Goal: Information Seeking & Learning: Learn about a topic

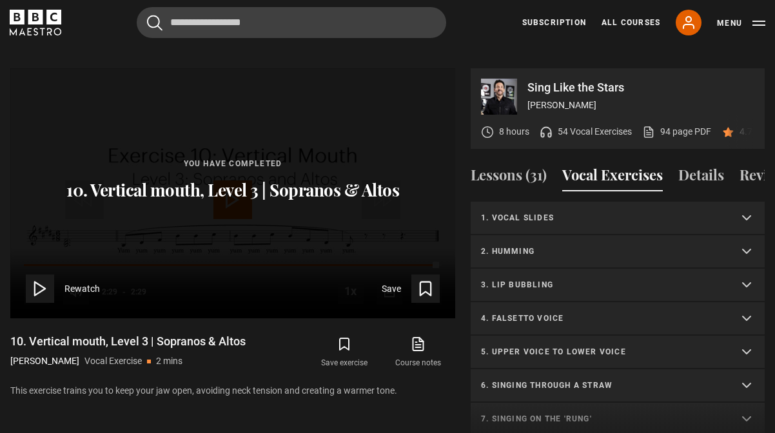
scroll to position [393, 0]
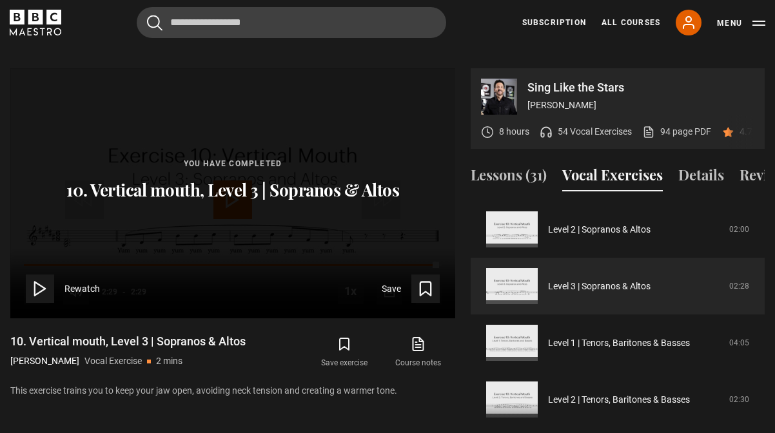
click at [39, 280] on icon at bounding box center [40, 289] width 18 height 18
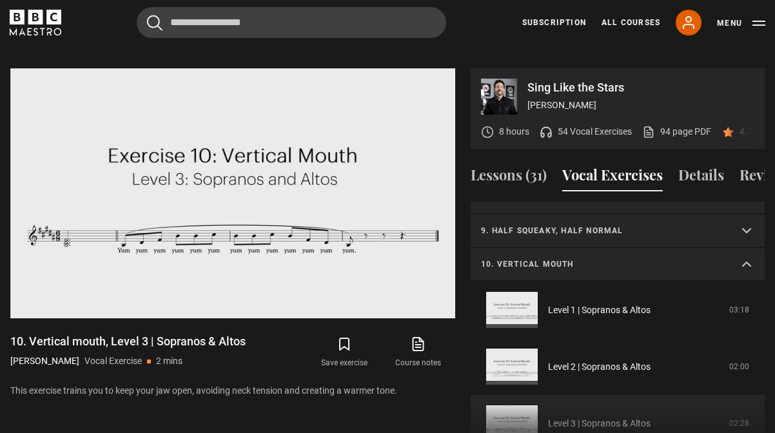
scroll to position [239, 0]
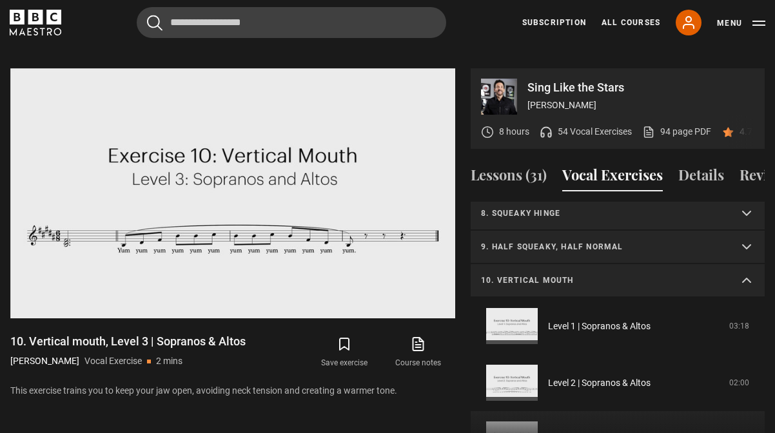
click at [747, 264] on summary "10. Vertical mouth" at bounding box center [618, 281] width 294 height 34
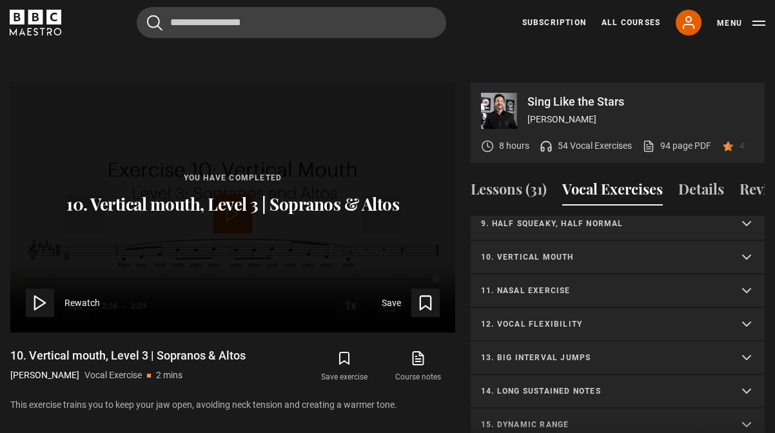
scroll to position [265, 0]
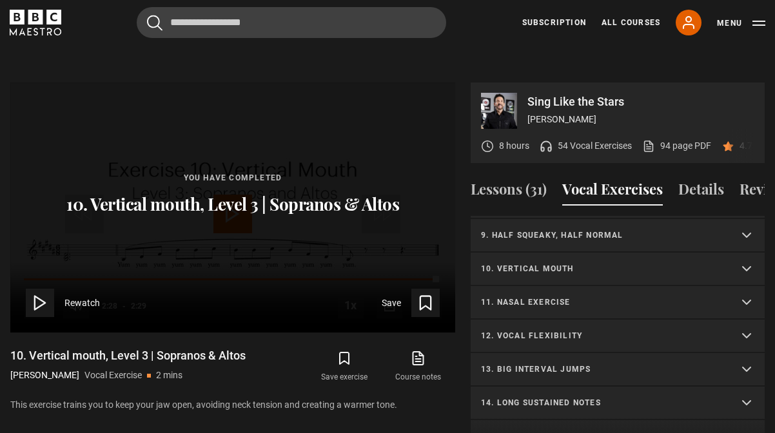
click at [544, 297] on p "11. Nasal exercise" at bounding box center [602, 303] width 242 height 12
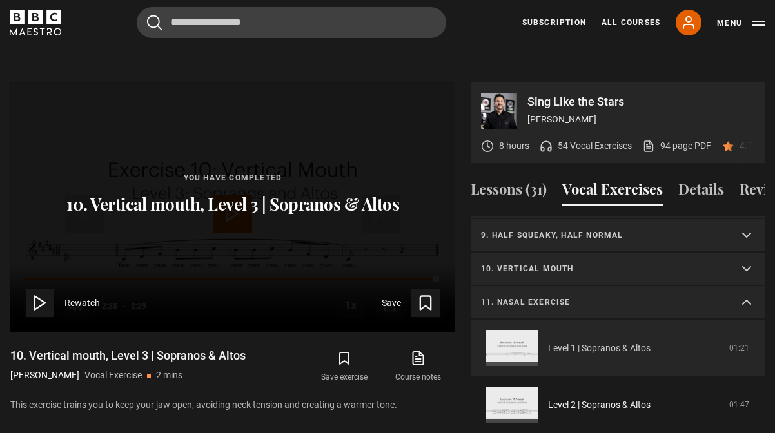
scroll to position [343, 0]
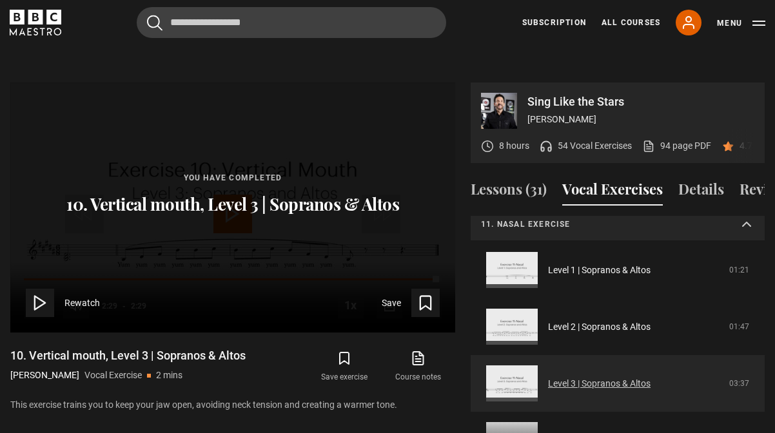
click at [548, 377] on link "Level 3 | Sopranos & Altos" at bounding box center [599, 384] width 103 height 14
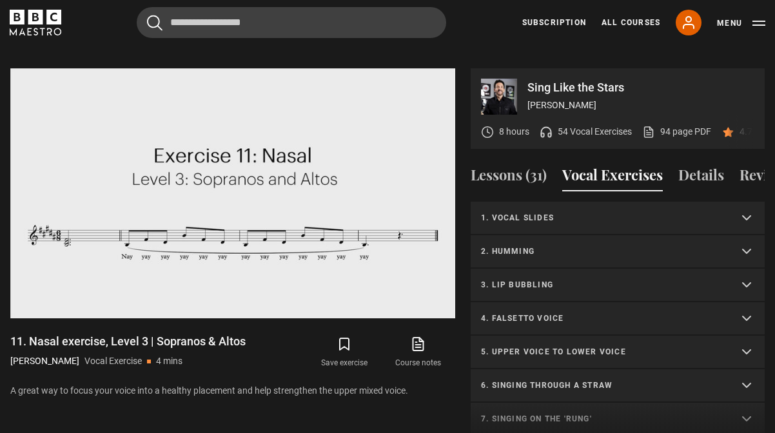
scroll to position [299, 0]
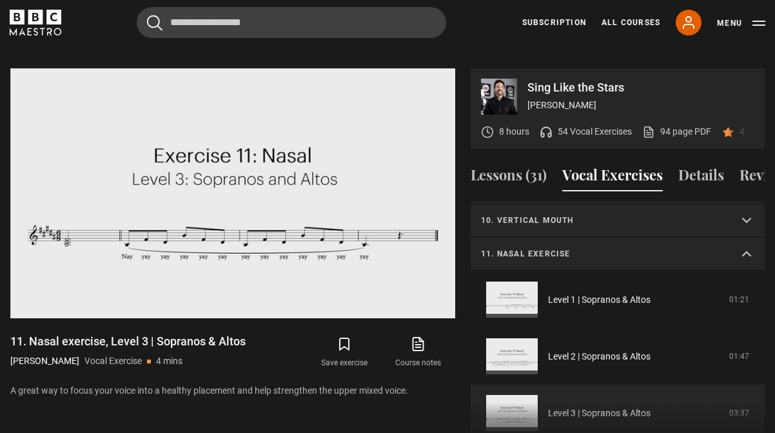
click at [747, 238] on summary "11. Nasal exercise" at bounding box center [618, 255] width 294 height 34
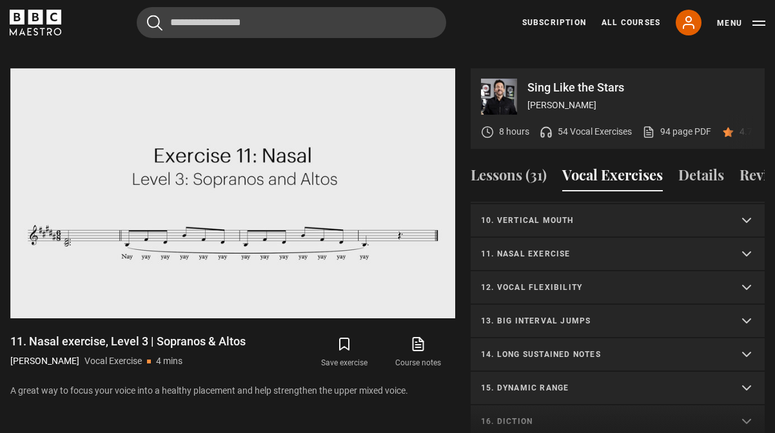
click at [749, 271] on summary "12. Vocal flexibility" at bounding box center [618, 288] width 294 height 34
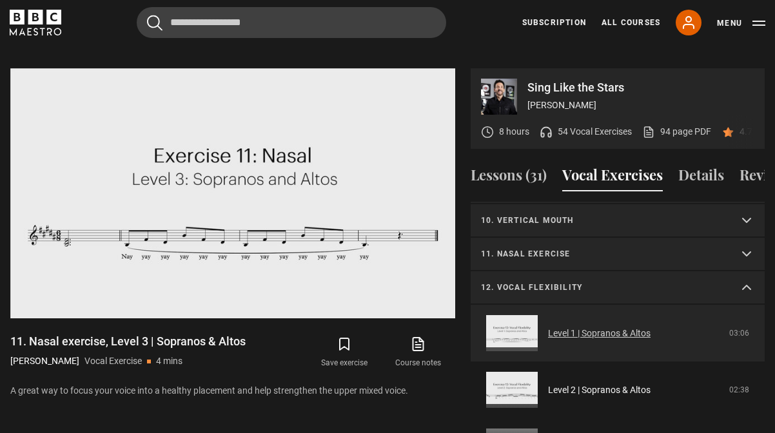
scroll to position [440, 0]
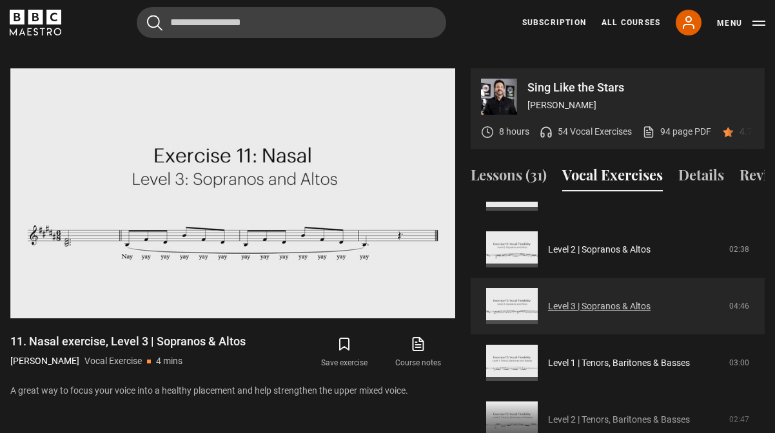
click at [580, 300] on link "Level 3 | Sopranos & Altos" at bounding box center [599, 307] width 103 height 14
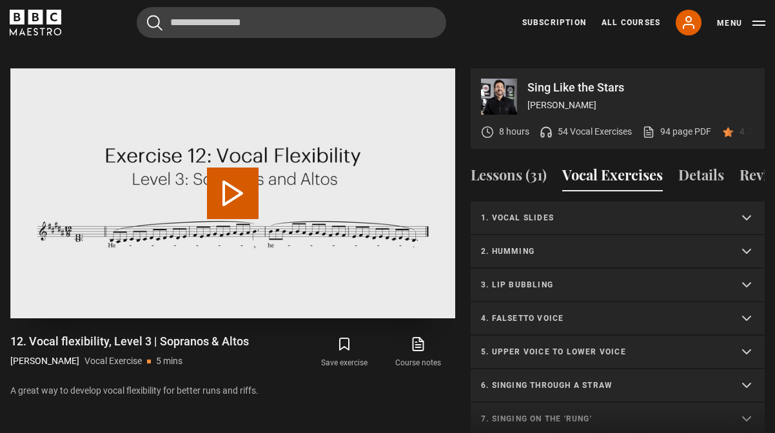
scroll to position [459, 0]
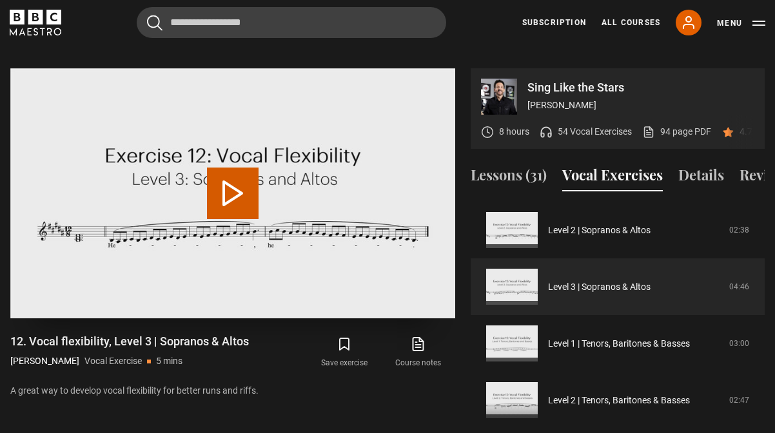
click at [241, 175] on button "Play Video" at bounding box center [233, 194] width 52 height 52
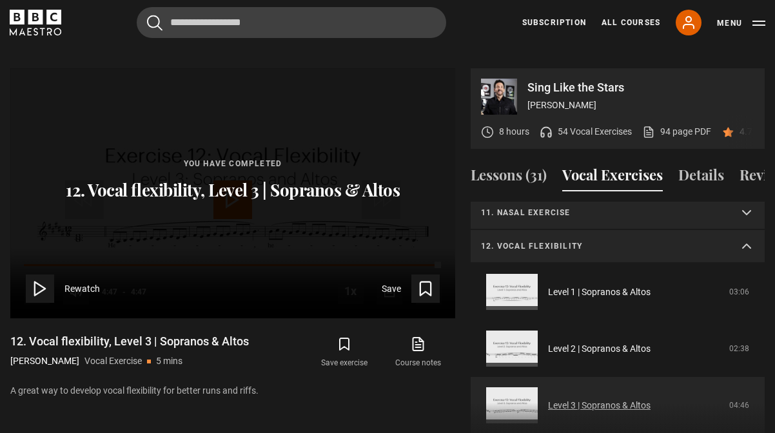
scroll to position [303, 0]
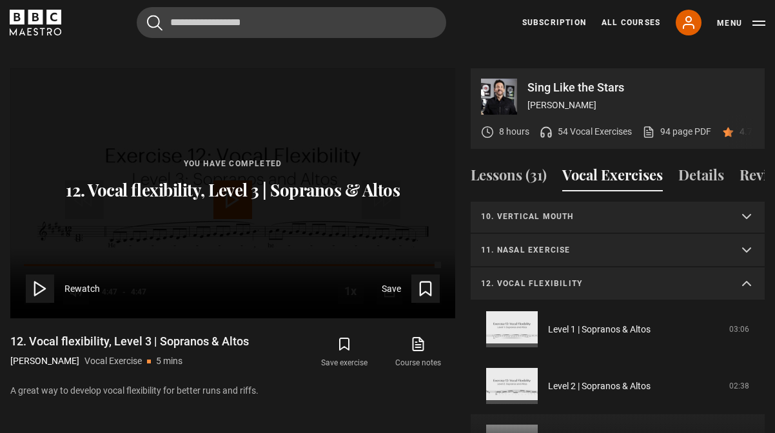
click at [742, 268] on summary "12. Vocal flexibility" at bounding box center [618, 285] width 294 height 34
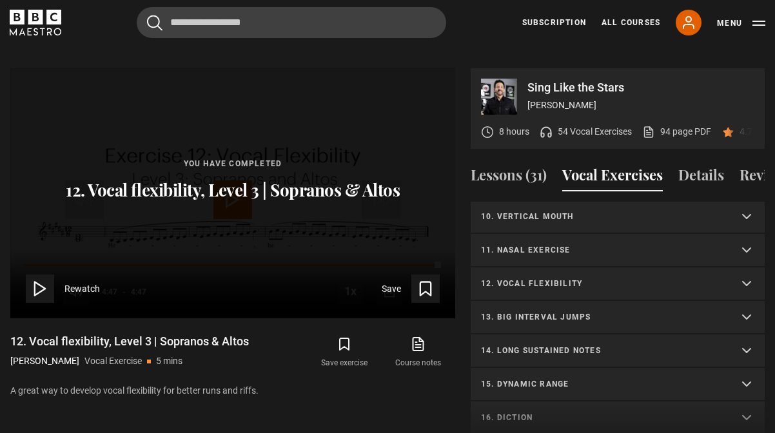
scroll to position [323, 0]
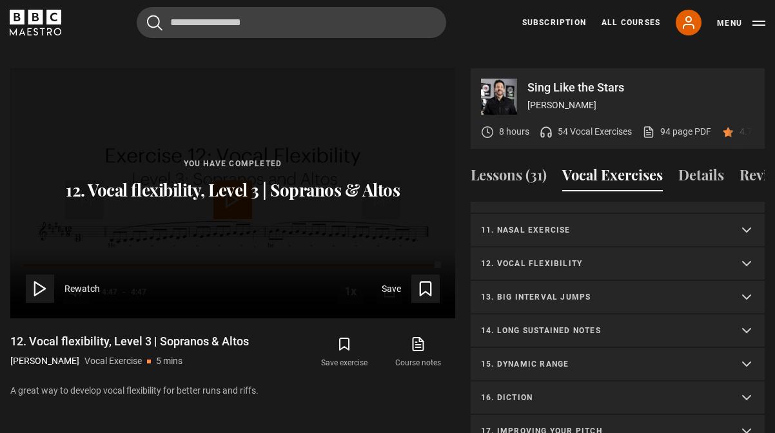
click at [674, 288] on summary "13. Big interval jumps" at bounding box center [618, 298] width 294 height 34
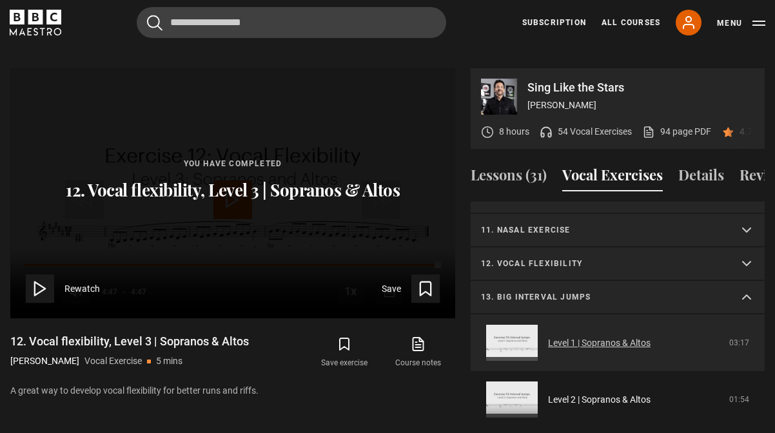
scroll to position [404, 0]
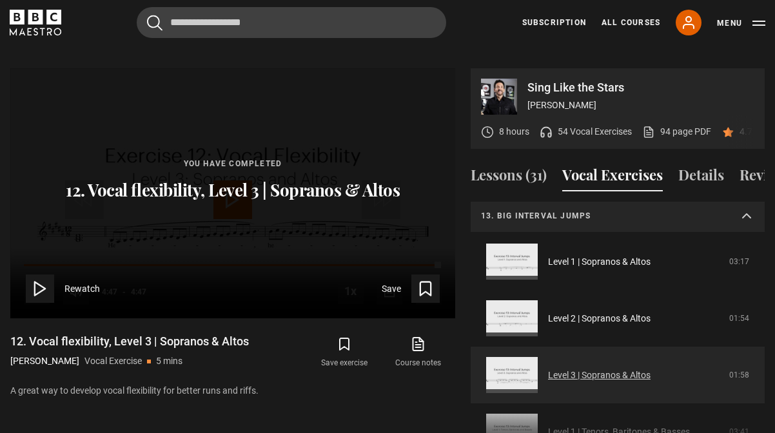
click at [583, 369] on link "Level 3 | Sopranos & Altos" at bounding box center [599, 376] width 103 height 14
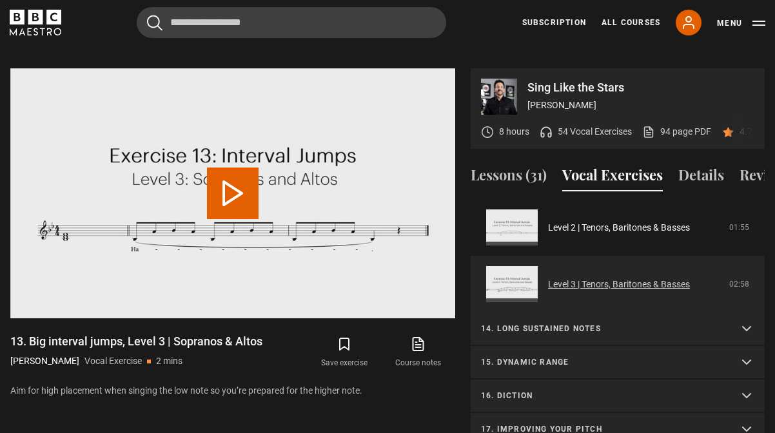
scroll to position [665, 0]
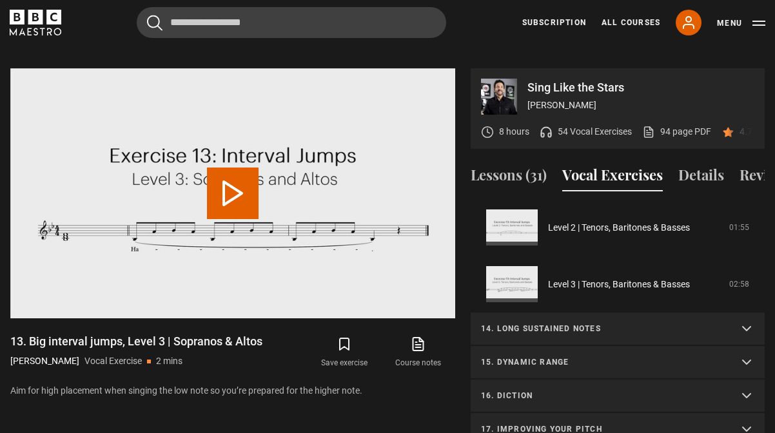
click at [566, 323] on p "14. Long sustained notes" at bounding box center [602, 329] width 242 height 12
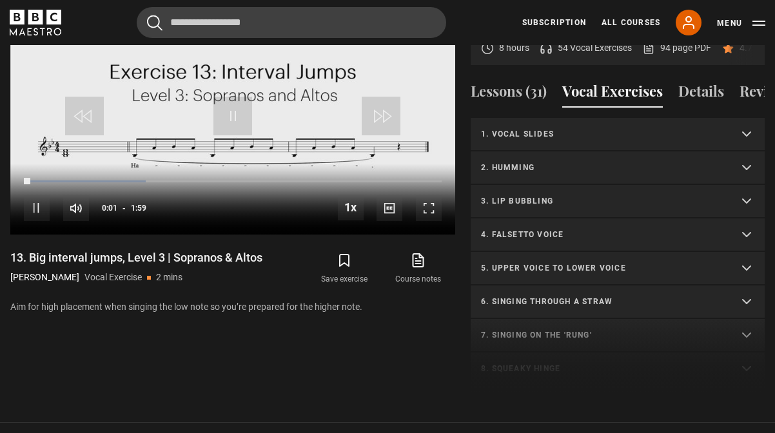
scroll to position [0, 0]
